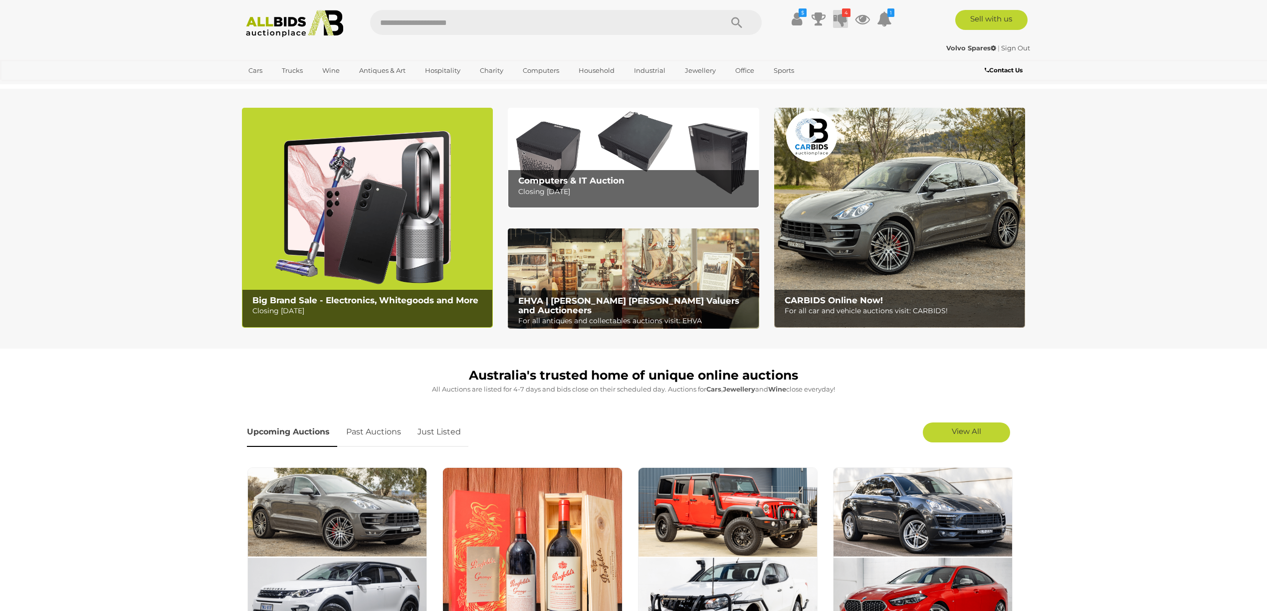
click at [842, 20] on icon at bounding box center [840, 19] width 14 height 18
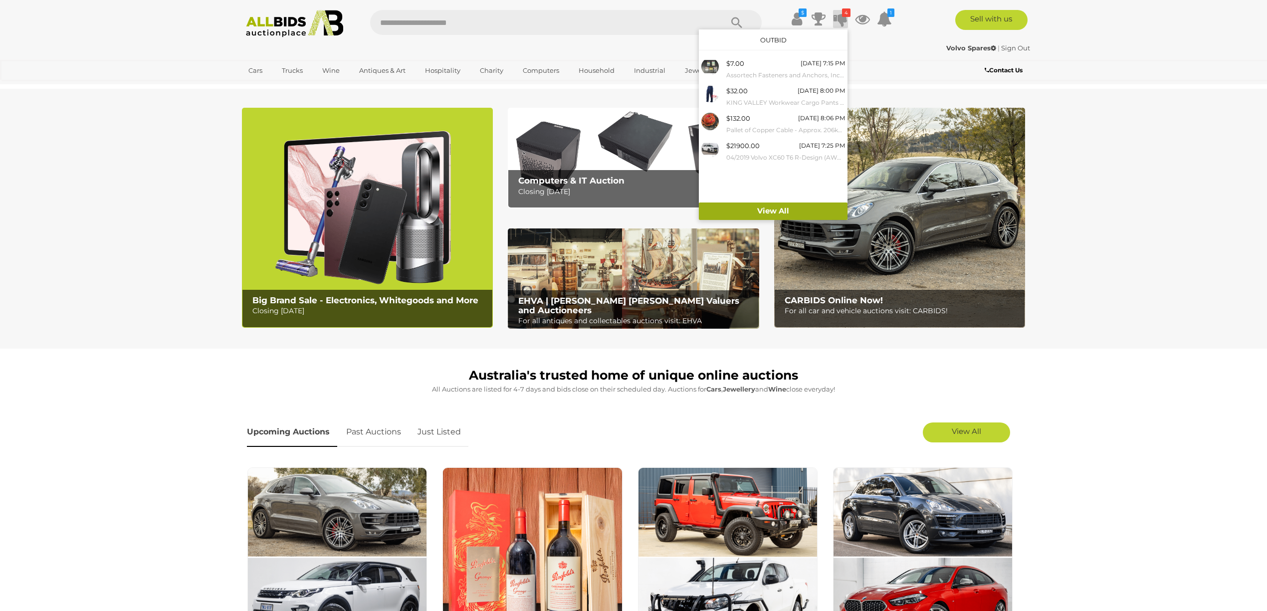
click at [768, 208] on link "View All" at bounding box center [773, 211] width 149 height 17
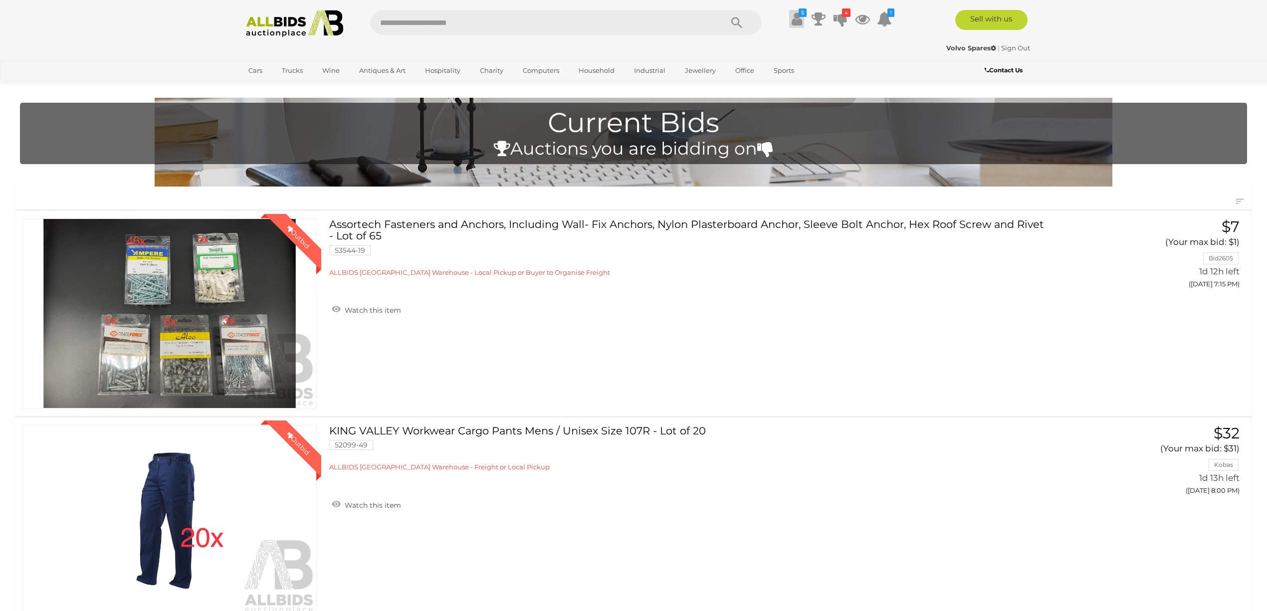
click at [794, 16] on icon at bounding box center [797, 19] width 10 height 18
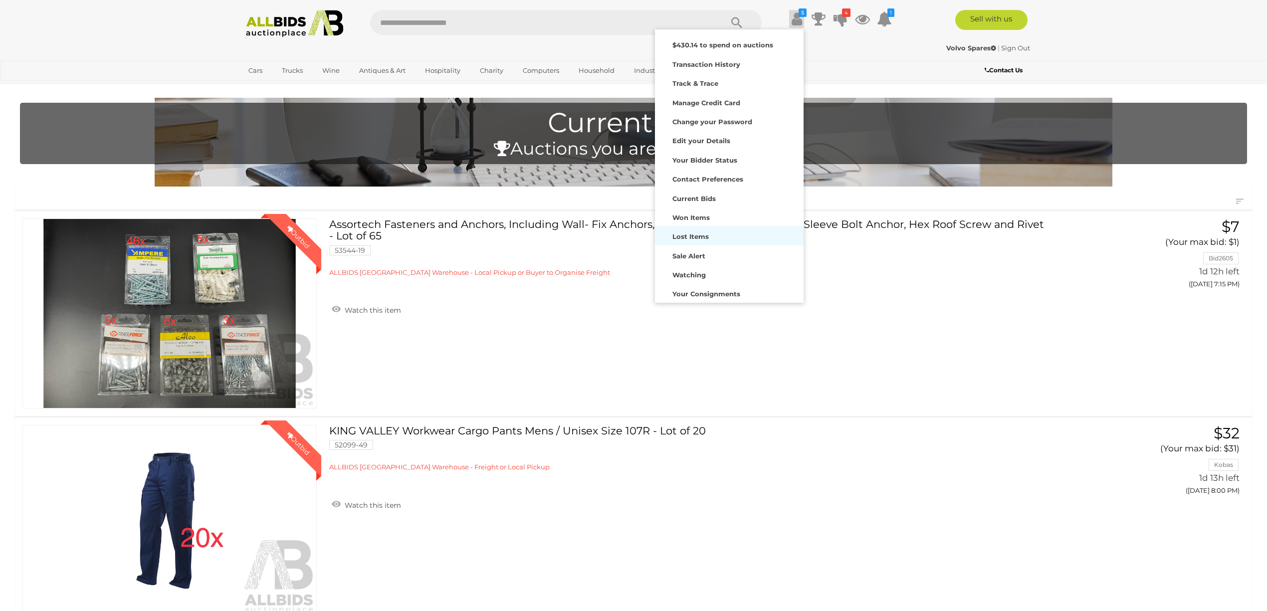
click at [693, 236] on strong "Lost Items" at bounding box center [690, 236] width 36 height 8
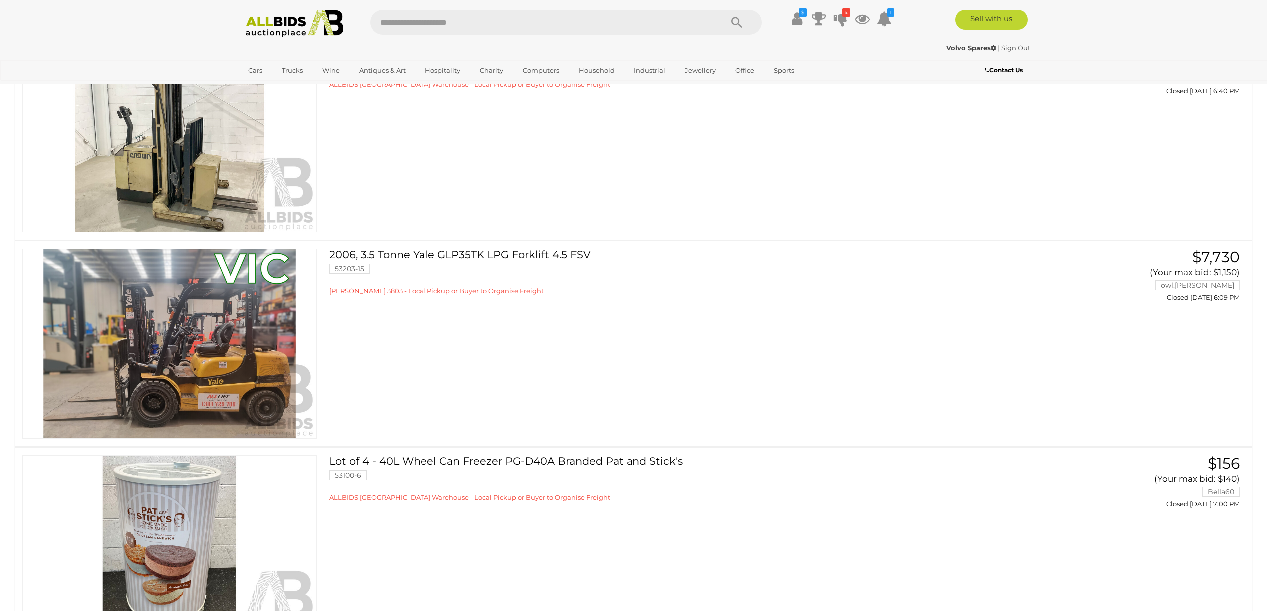
scroll to position [2195, 0]
